Goal: Information Seeking & Learning: Learn about a topic

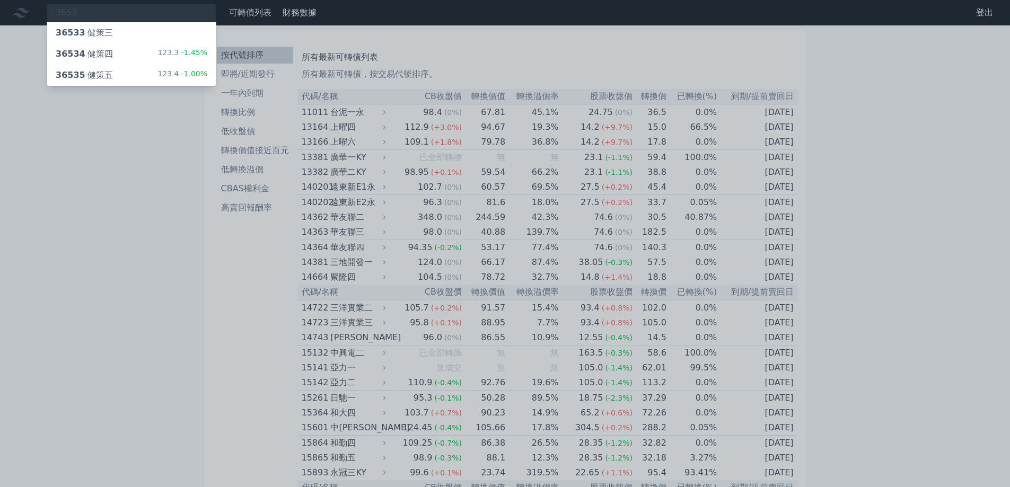
type input "3653"
click at [188, 54] on span "-1.45%" at bounding box center [193, 52] width 29 height 8
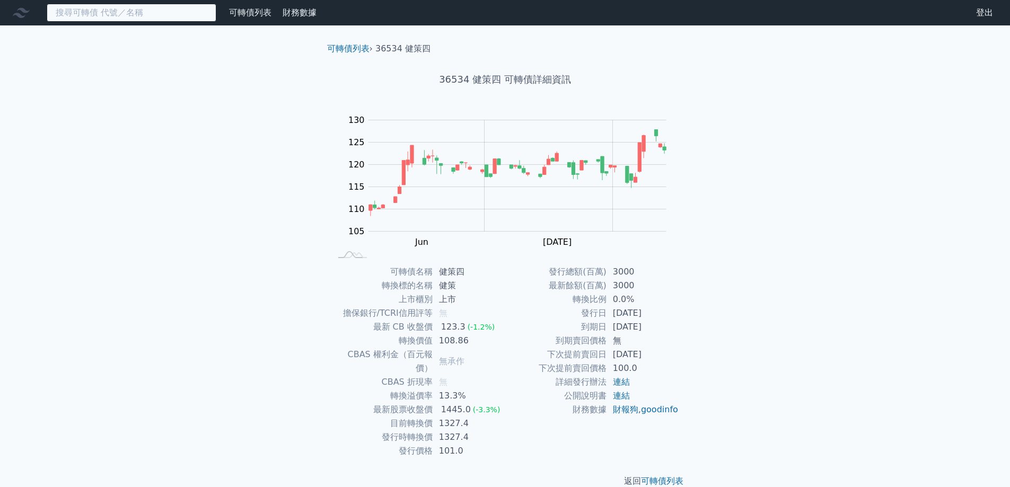
drag, startPoint x: 151, startPoint y: 7, endPoint x: 154, endPoint y: 14, distance: 8.1
click at [151, 7] on input at bounding box center [132, 13] width 170 height 18
drag, startPoint x: 183, startPoint y: 0, endPoint x: 181, endPoint y: 10, distance: 9.8
click at [182, 1] on nav "可轉債列表 財務數據 可轉債列表 財務數據 登出 登出" at bounding box center [505, 12] width 1010 height 25
click at [181, 12] on input at bounding box center [132, 13] width 170 height 18
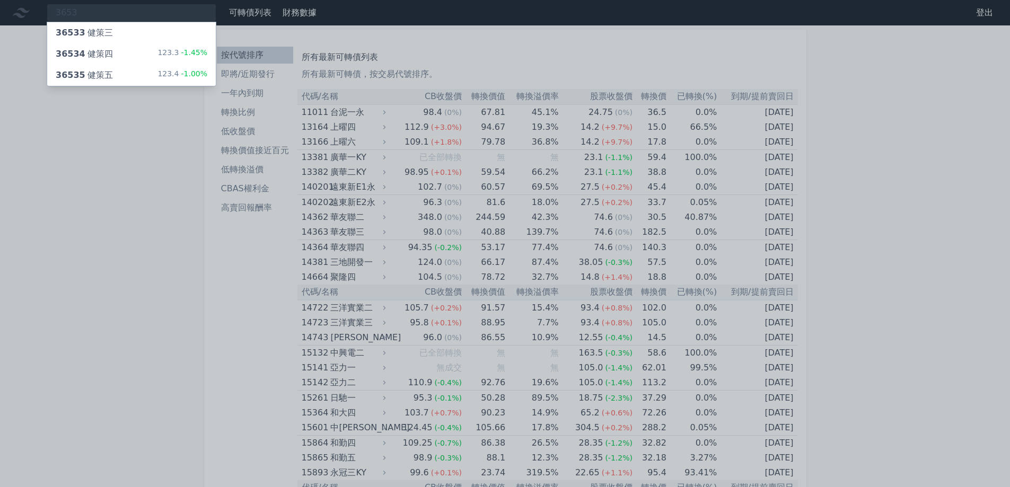
click at [86, 13] on div at bounding box center [505, 243] width 1010 height 487
click at [89, 13] on div "3653 36533 健策三 36534 健策四 123.3 -1.45% 36535 健策五 123.4 -1.00%" at bounding box center [132, 13] width 170 height 18
click at [126, 78] on div "36535 健策五 123.4 -1.00%" at bounding box center [131, 75] width 169 height 21
click at [110, 52] on div "36534 健策四 123.3 -1.45%" at bounding box center [131, 53] width 169 height 21
click at [145, 65] on div "36535 健策五 123.4 -1.00%" at bounding box center [131, 75] width 169 height 21
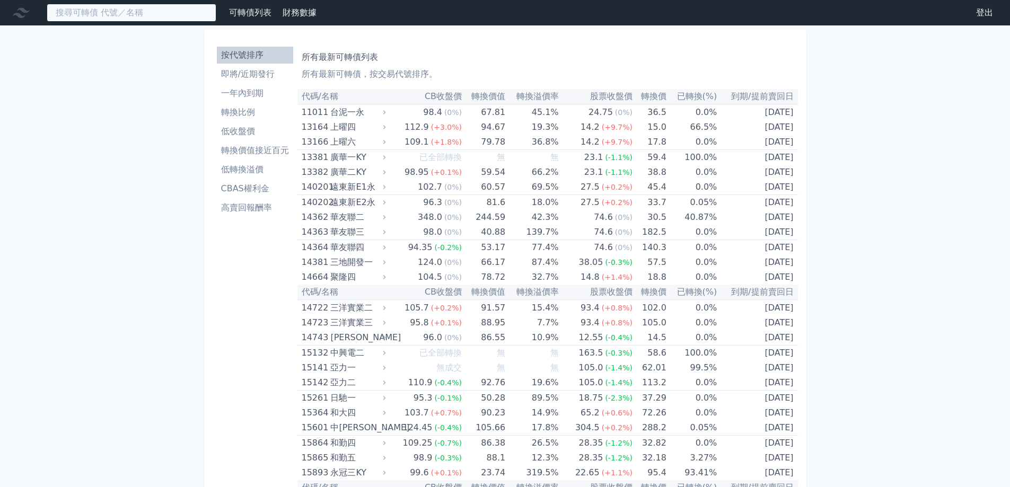
click at [150, 15] on input at bounding box center [132, 13] width 170 height 18
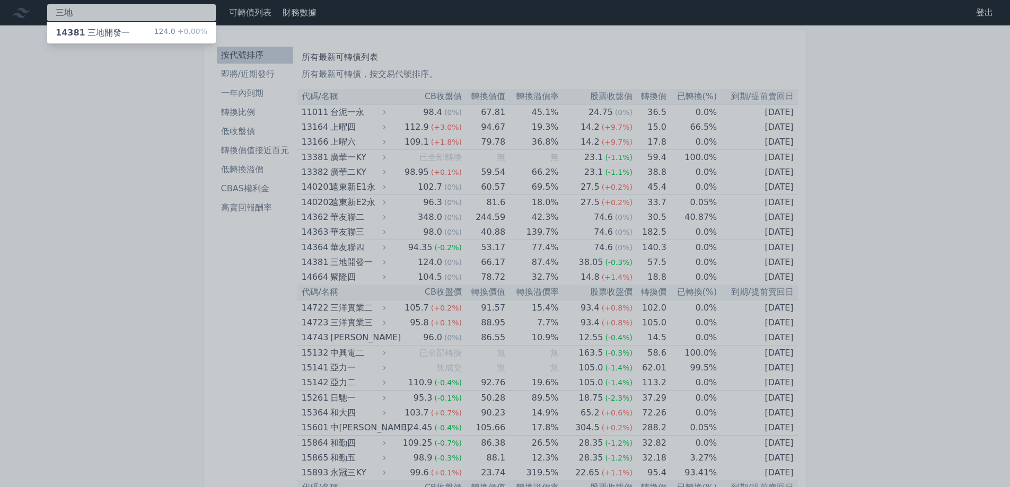
type input "三地"
click at [150, 30] on div "14381 三地開發一 124.0 +0.00%" at bounding box center [131, 32] width 169 height 21
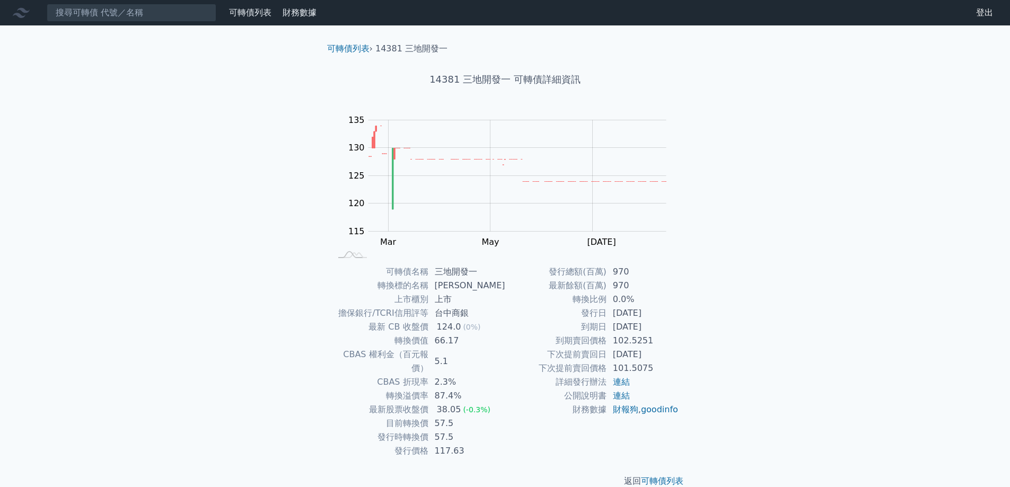
click at [259, 8] on link "可轉債列表" at bounding box center [250, 12] width 42 height 10
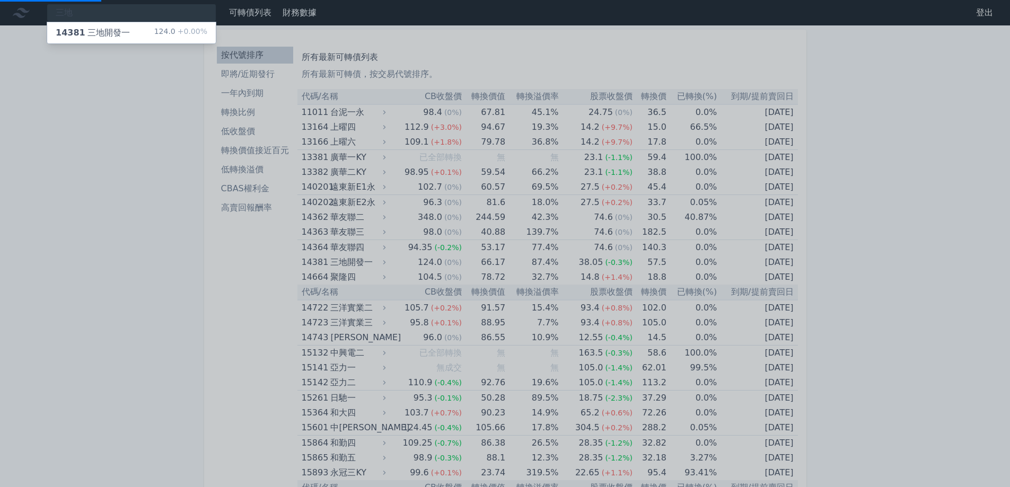
click at [301, 8] on div at bounding box center [505, 243] width 1010 height 487
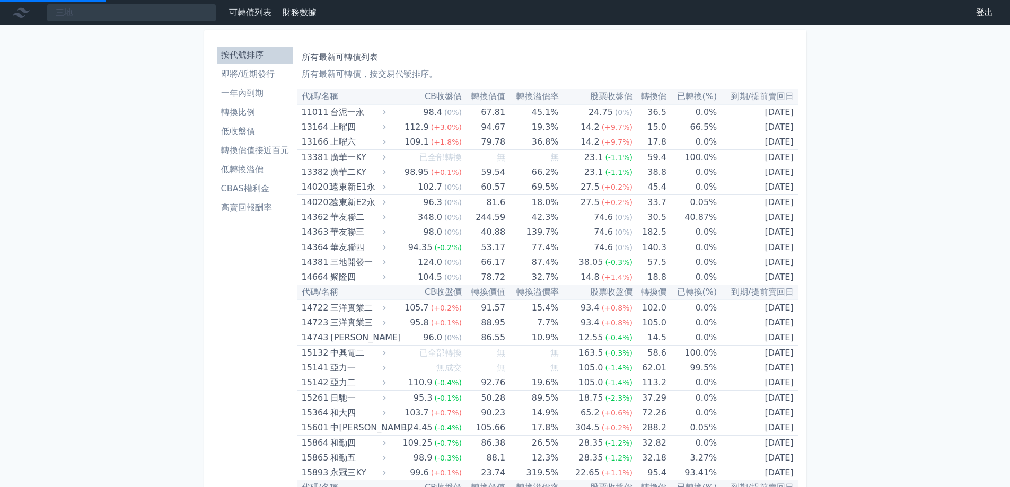
click at [302, 12] on link "財務數據" at bounding box center [300, 12] width 34 height 10
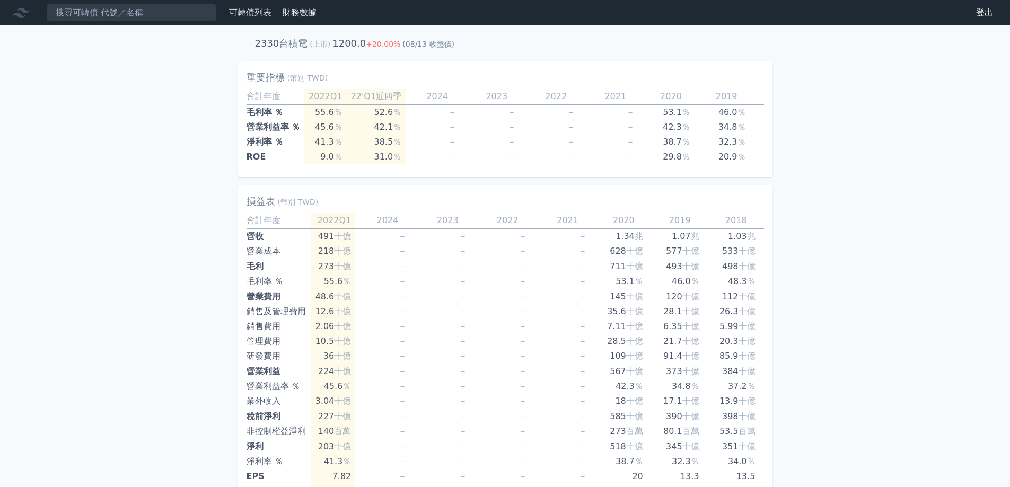
click at [273, 46] on h2 "2330" at bounding box center [267, 43] width 24 height 15
click at [298, 14] on link "財務數據" at bounding box center [300, 12] width 34 height 10
click at [318, 46] on span "(上市)" at bounding box center [320, 44] width 21 height 8
drag, startPoint x: 171, startPoint y: 6, endPoint x: 148, endPoint y: 1, distance: 23.4
click at [154, 3] on nav "可轉債列表 財務數據 可轉債列表 財務數據 登出 登出" at bounding box center [505, 12] width 1010 height 25
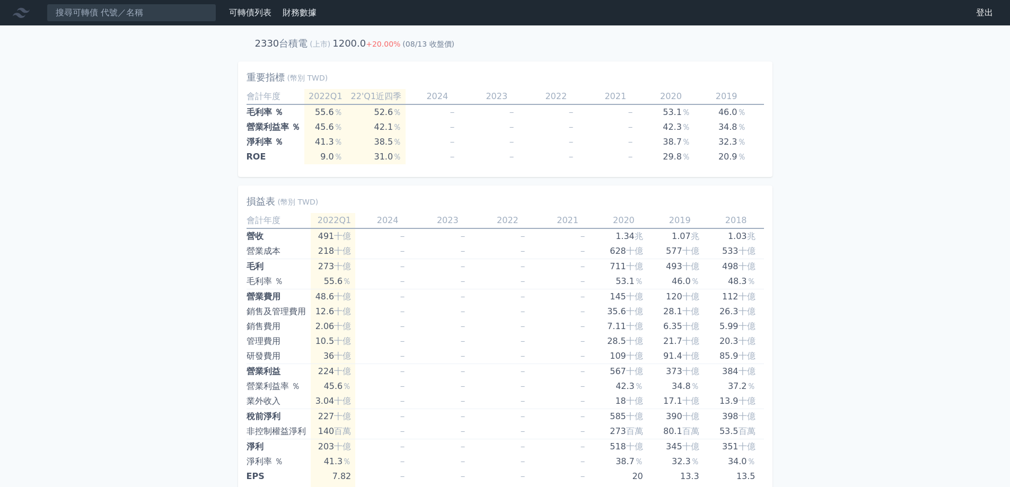
click at [24, 16] on icon at bounding box center [21, 12] width 17 height 17
